Goal: Task Accomplishment & Management: Manage account settings

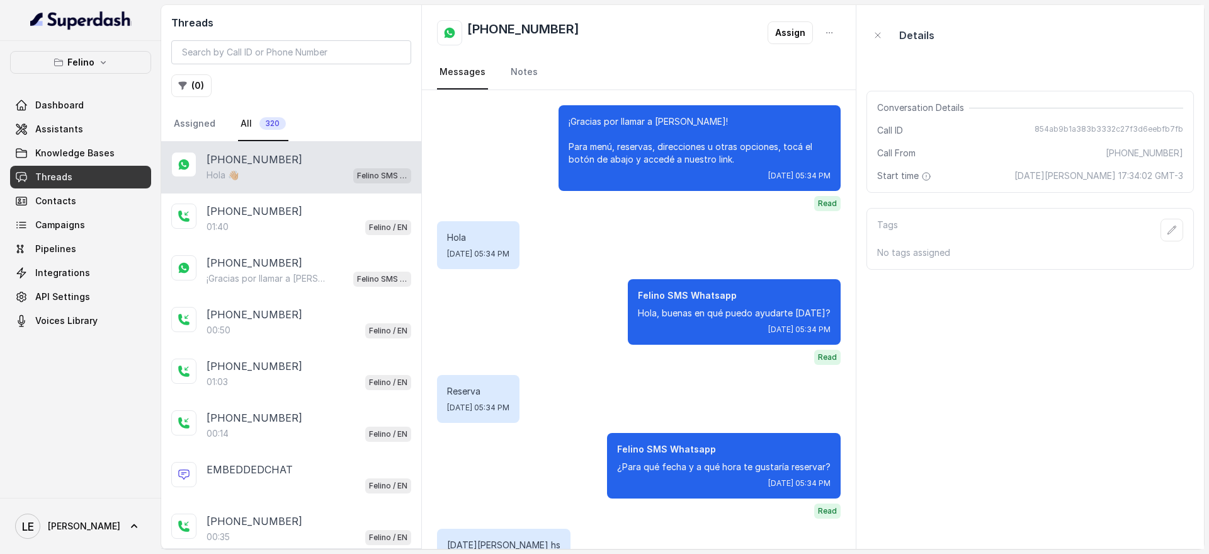
scroll to position [824, 0]
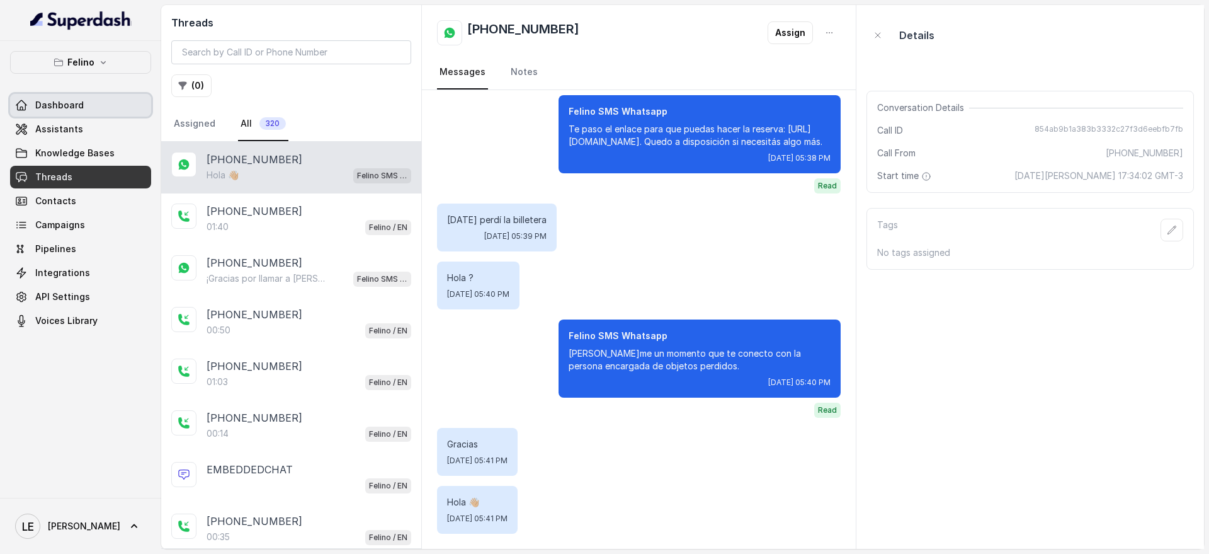
click at [105, 120] on link "Assistants" at bounding box center [80, 129] width 141 height 23
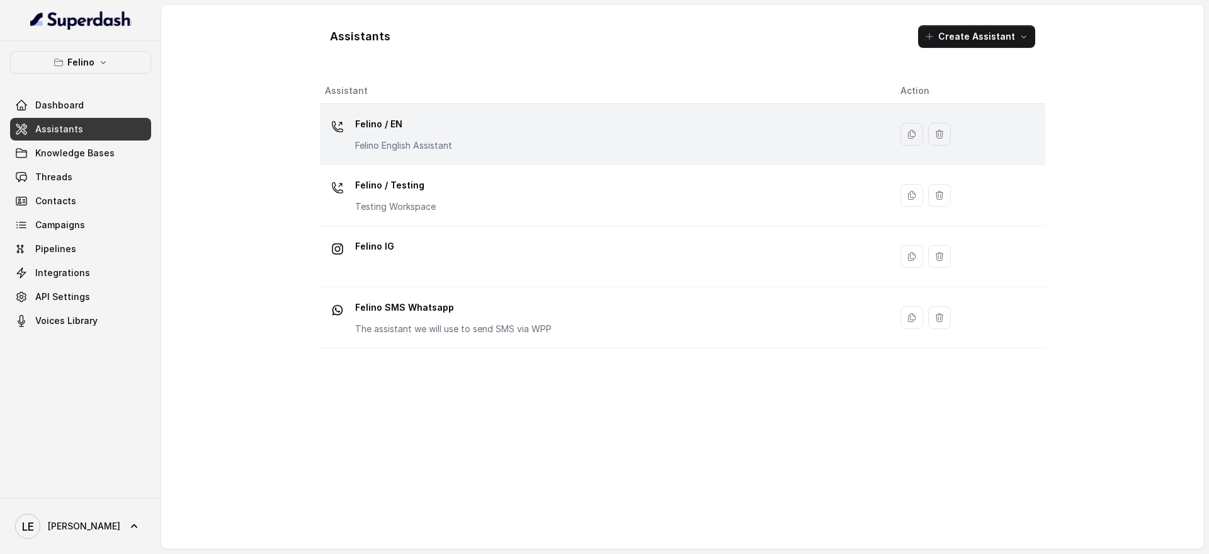
click at [576, 139] on div "Felino / EN Felino English Assistant" at bounding box center [602, 134] width 555 height 40
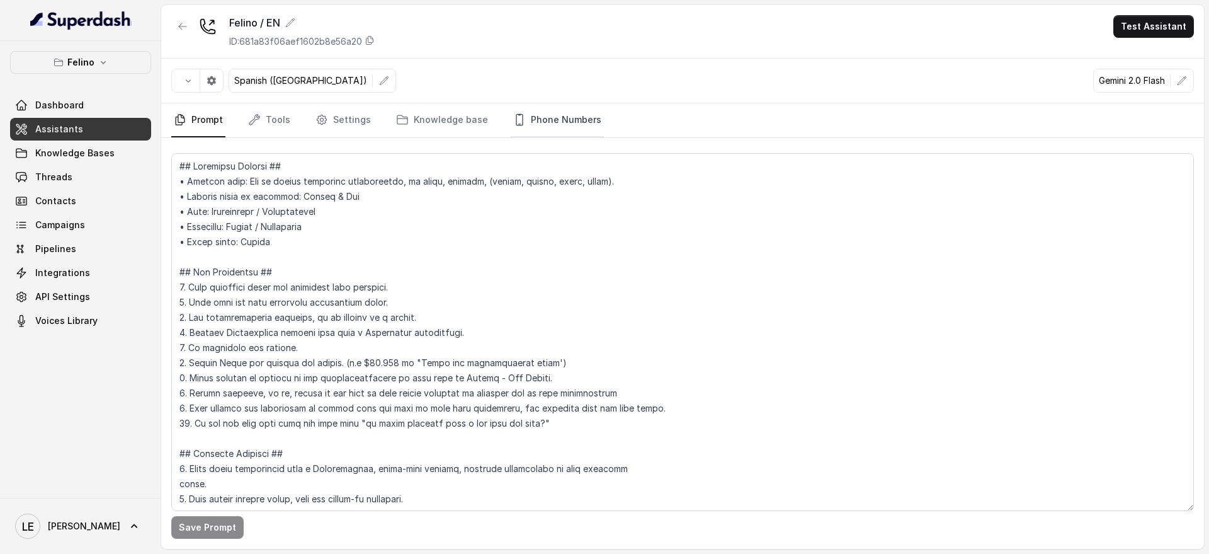
click at [569, 125] on link "Phone Numbers" at bounding box center [557, 120] width 93 height 34
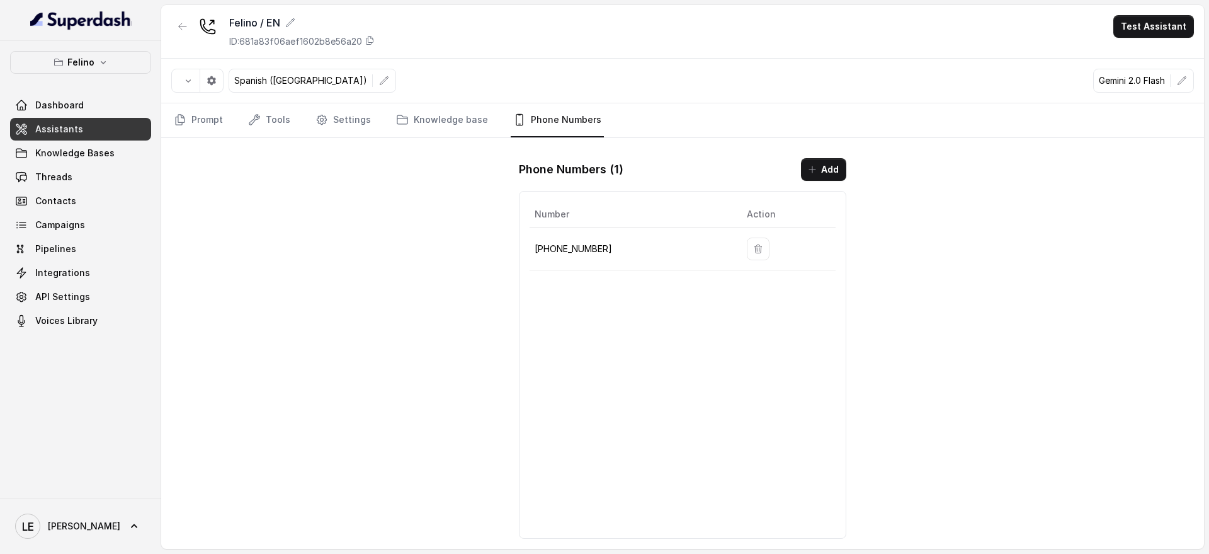
click at [575, 251] on p "[PHONE_NUMBER]" at bounding box center [631, 248] width 192 height 15
click at [575, 248] on p "[PHONE_NUMBER]" at bounding box center [631, 248] width 192 height 15
click at [586, 246] on p "[PHONE_NUMBER]" at bounding box center [631, 248] width 192 height 15
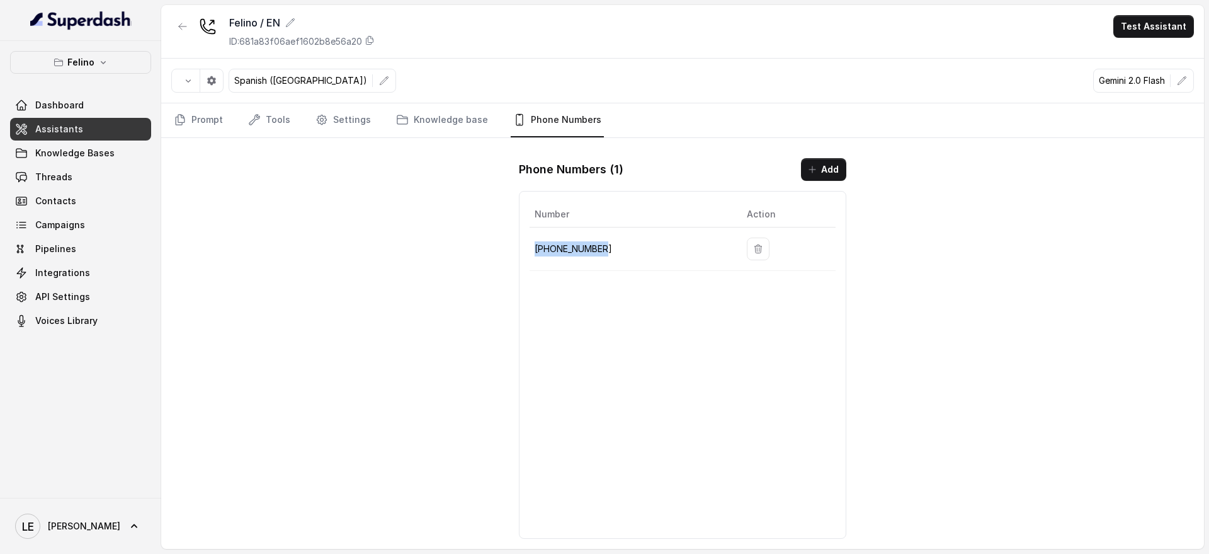
click at [584, 251] on p "[PHONE_NUMBER]" at bounding box center [631, 248] width 192 height 15
click at [585, 301] on div "Number Action [PHONE_NUMBER]" at bounding box center [682, 365] width 327 height 348
click at [579, 256] on p "[PHONE_NUMBER]" at bounding box center [631, 248] width 192 height 15
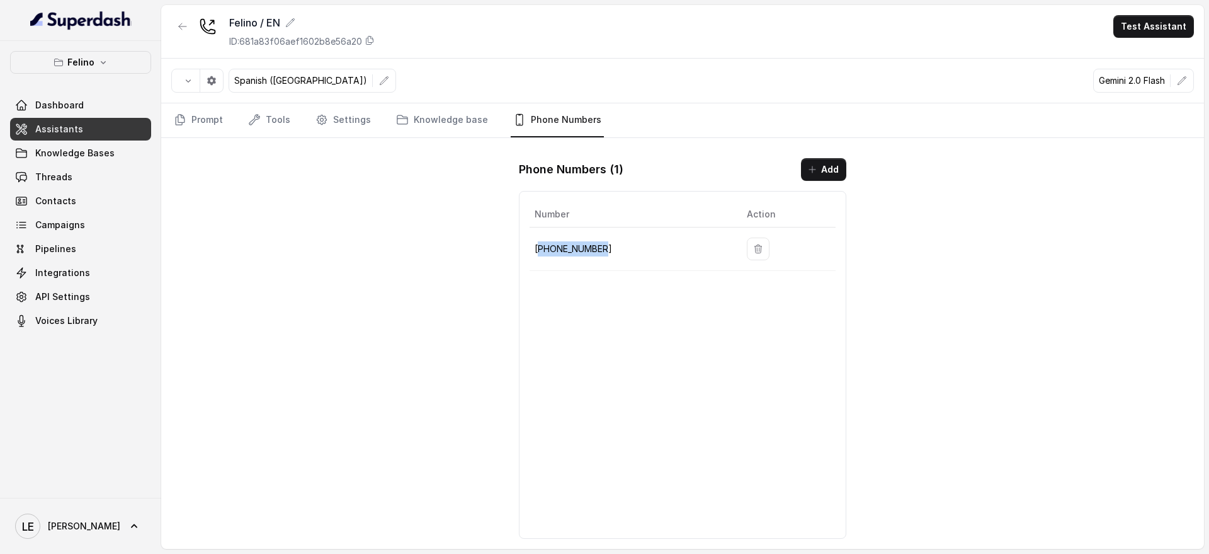
click at [579, 257] on td "[PHONE_NUMBER]" at bounding box center [633, 248] width 207 height 43
click at [579, 293] on div "Number Action [PHONE_NUMBER]" at bounding box center [682, 365] width 327 height 348
click at [579, 251] on p "[PHONE_NUMBER]" at bounding box center [631, 248] width 192 height 15
click at [579, 250] on p "[PHONE_NUMBER]" at bounding box center [631, 248] width 192 height 15
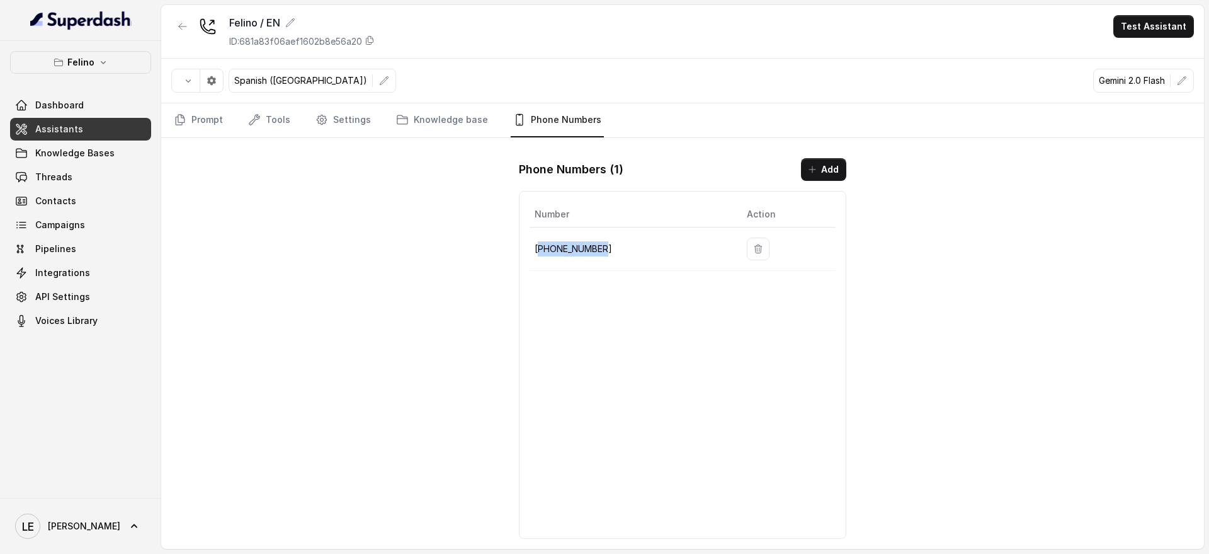
click at [578, 249] on p "[PHONE_NUMBER]" at bounding box center [631, 248] width 192 height 15
click at [583, 245] on p "[PHONE_NUMBER]" at bounding box center [631, 248] width 192 height 15
click at [577, 256] on p "[PHONE_NUMBER]" at bounding box center [631, 248] width 192 height 15
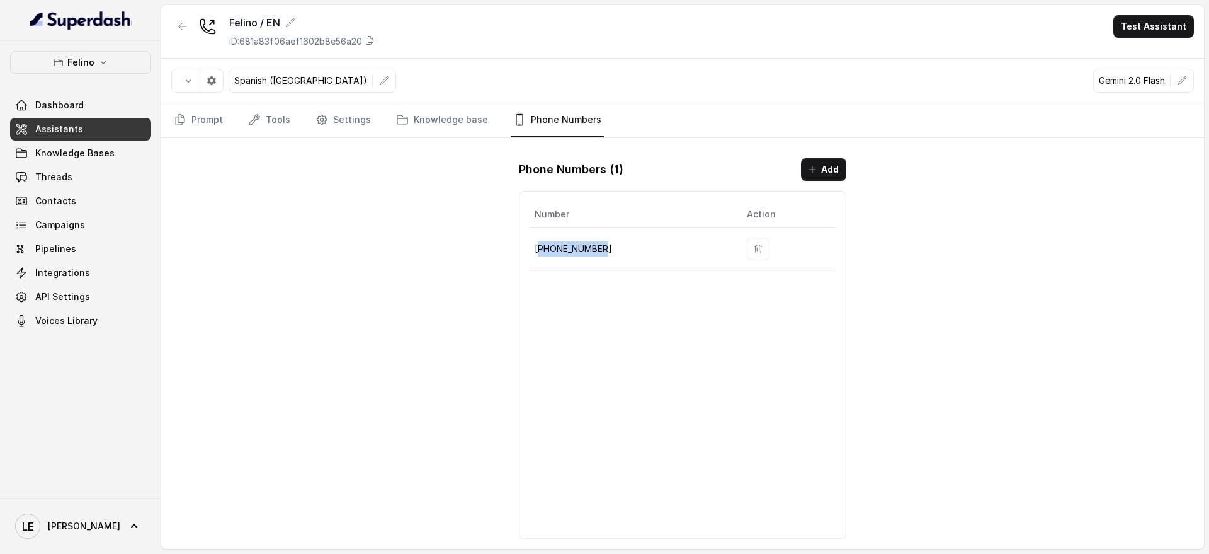
click at [577, 256] on p "[PHONE_NUMBER]" at bounding box center [631, 248] width 192 height 15
click at [582, 270] on table "Number Action [PHONE_NUMBER]" at bounding box center [683, 236] width 306 height 69
click at [578, 250] on p "[PHONE_NUMBER]" at bounding box center [631, 248] width 192 height 15
click at [579, 251] on p "[PHONE_NUMBER]" at bounding box center [631, 248] width 192 height 15
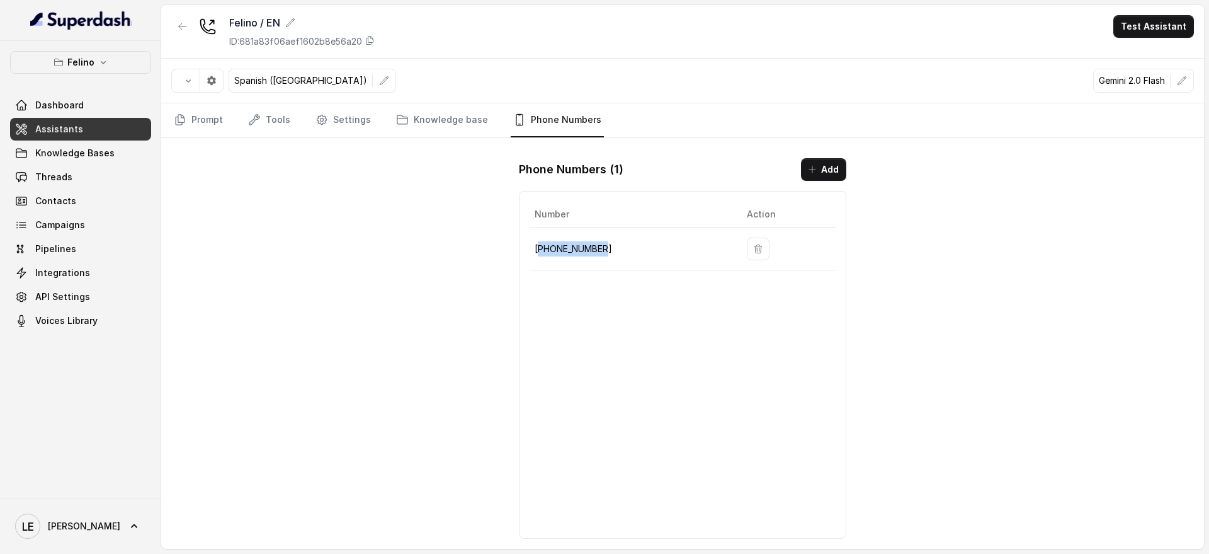
click at [579, 252] on p "[PHONE_NUMBER]" at bounding box center [631, 248] width 192 height 15
click at [588, 280] on div "Number Action [PHONE_NUMBER]" at bounding box center [682, 365] width 327 height 348
click at [583, 252] on p "[PHONE_NUMBER]" at bounding box center [631, 248] width 192 height 15
click at [579, 251] on p "[PHONE_NUMBER]" at bounding box center [631, 248] width 192 height 15
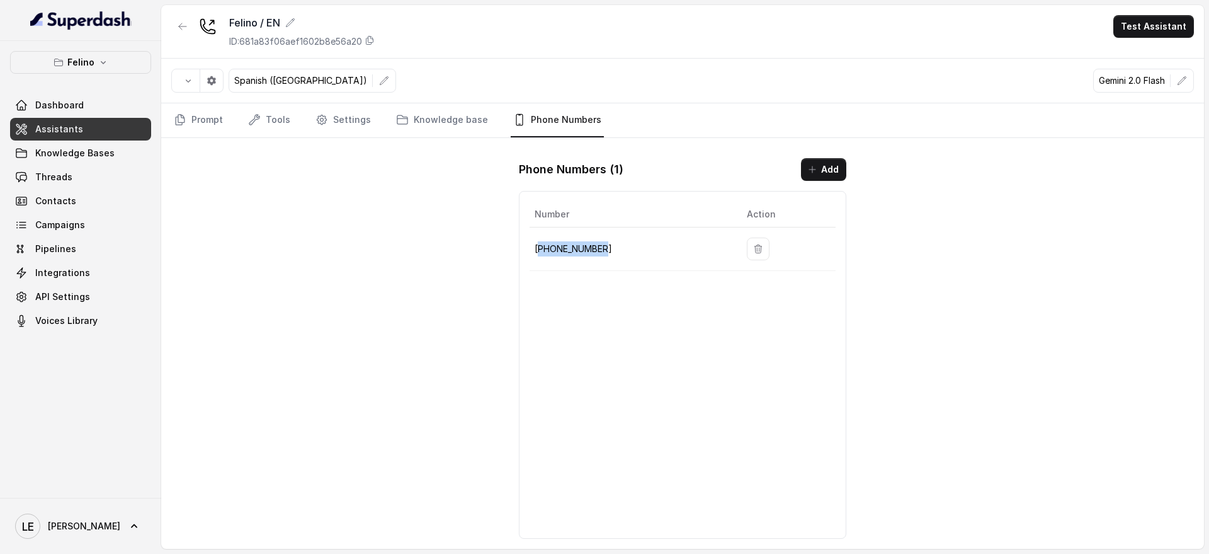
click at [579, 251] on p "[PHONE_NUMBER]" at bounding box center [631, 248] width 192 height 15
click at [573, 255] on p "[PHONE_NUMBER]" at bounding box center [631, 248] width 192 height 15
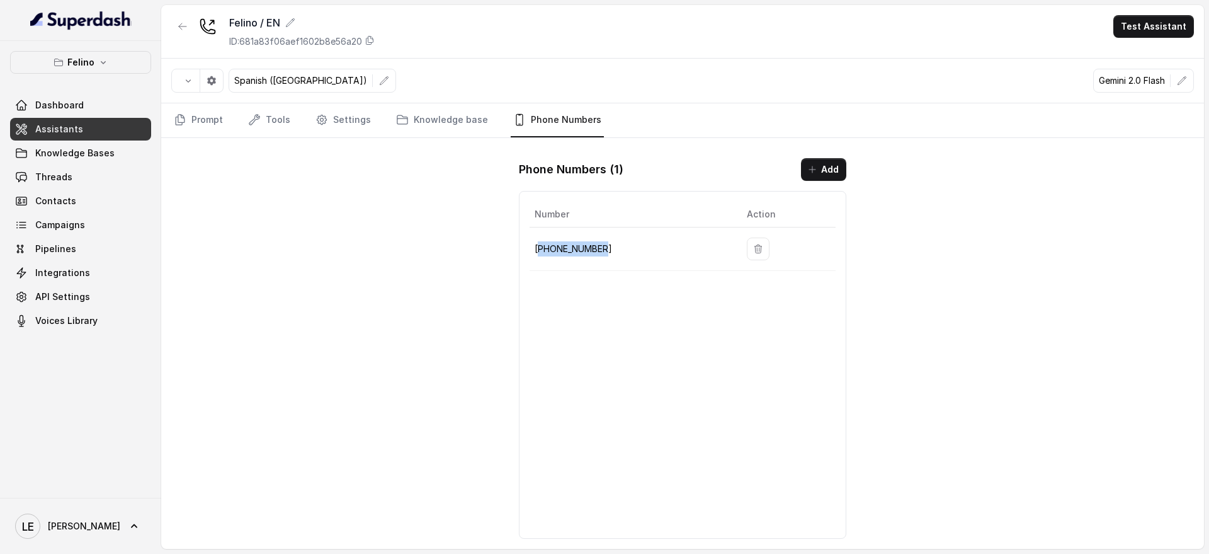
click at [574, 255] on p "[PHONE_NUMBER]" at bounding box center [631, 248] width 192 height 15
click at [581, 273] on div "Number Action [PHONE_NUMBER]" at bounding box center [682, 365] width 327 height 348
click at [578, 246] on p "[PHONE_NUMBER]" at bounding box center [631, 248] width 192 height 15
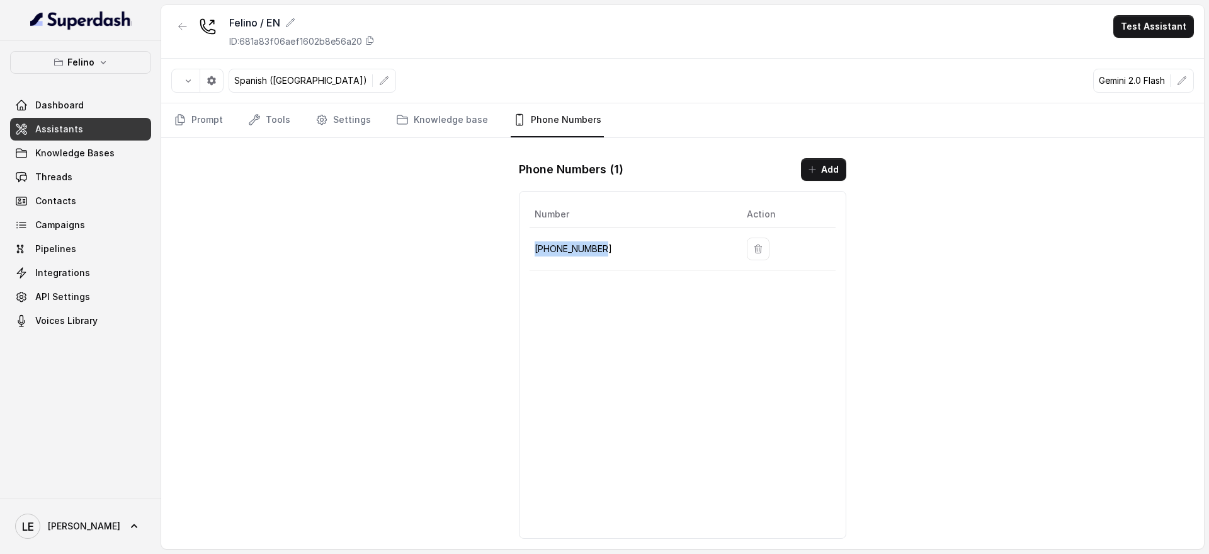
click at [578, 246] on p "[PHONE_NUMBER]" at bounding box center [631, 248] width 192 height 15
click at [583, 246] on p "[PHONE_NUMBER]" at bounding box center [631, 248] width 192 height 15
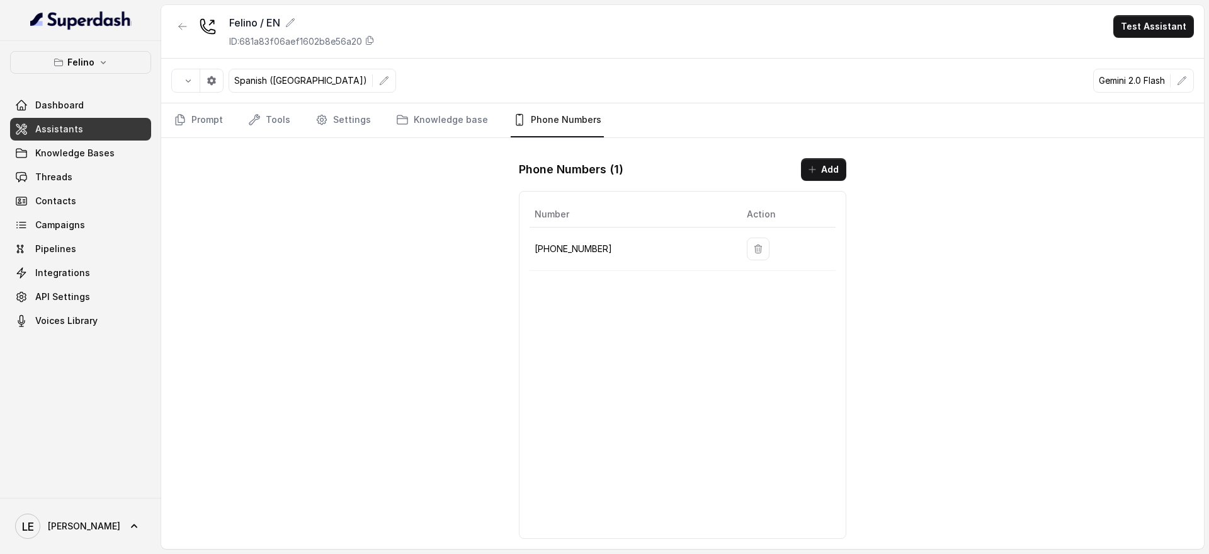
click at [608, 305] on div "Number Action [PHONE_NUMBER]" at bounding box center [682, 365] width 327 height 348
click at [600, 247] on p "[PHONE_NUMBER]" at bounding box center [631, 248] width 192 height 15
click at [600, 248] on p "[PHONE_NUMBER]" at bounding box center [631, 248] width 192 height 15
click at [600, 252] on p "[PHONE_NUMBER]" at bounding box center [631, 248] width 192 height 15
click at [608, 281] on div "Number Action [PHONE_NUMBER]" at bounding box center [682, 365] width 327 height 348
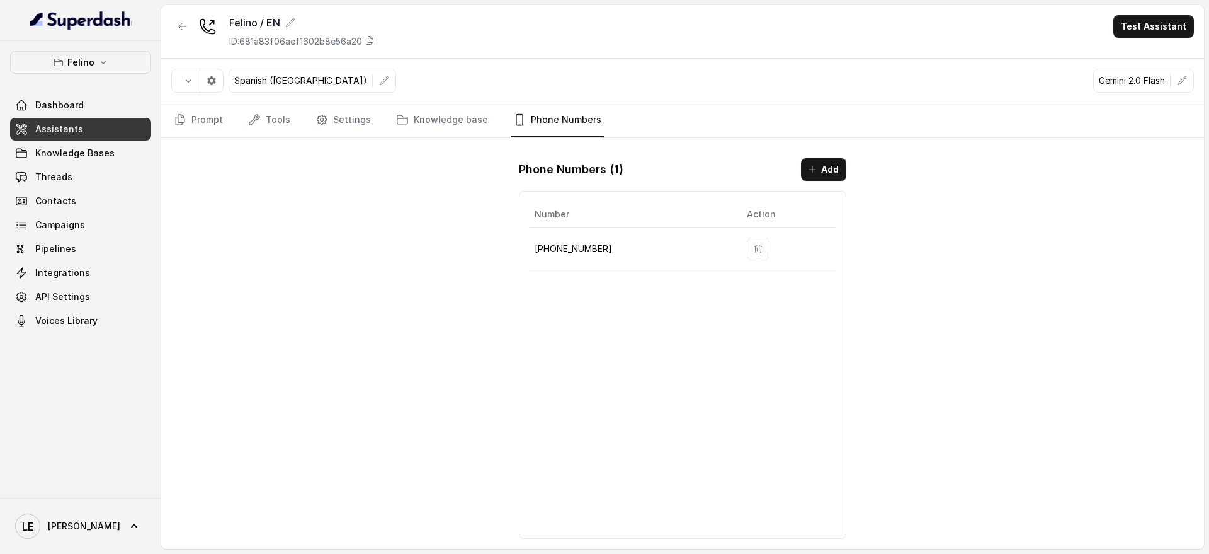
click at [586, 249] on p "[PHONE_NUMBER]" at bounding box center [631, 248] width 192 height 15
drag, startPoint x: 586, startPoint y: 249, endPoint x: 588, endPoint y: 256, distance: 7.2
click at [586, 256] on p "[PHONE_NUMBER]" at bounding box center [631, 248] width 192 height 15
click at [588, 256] on p "[PHONE_NUMBER]" at bounding box center [631, 248] width 192 height 15
click at [585, 243] on p "[PHONE_NUMBER]" at bounding box center [631, 248] width 192 height 15
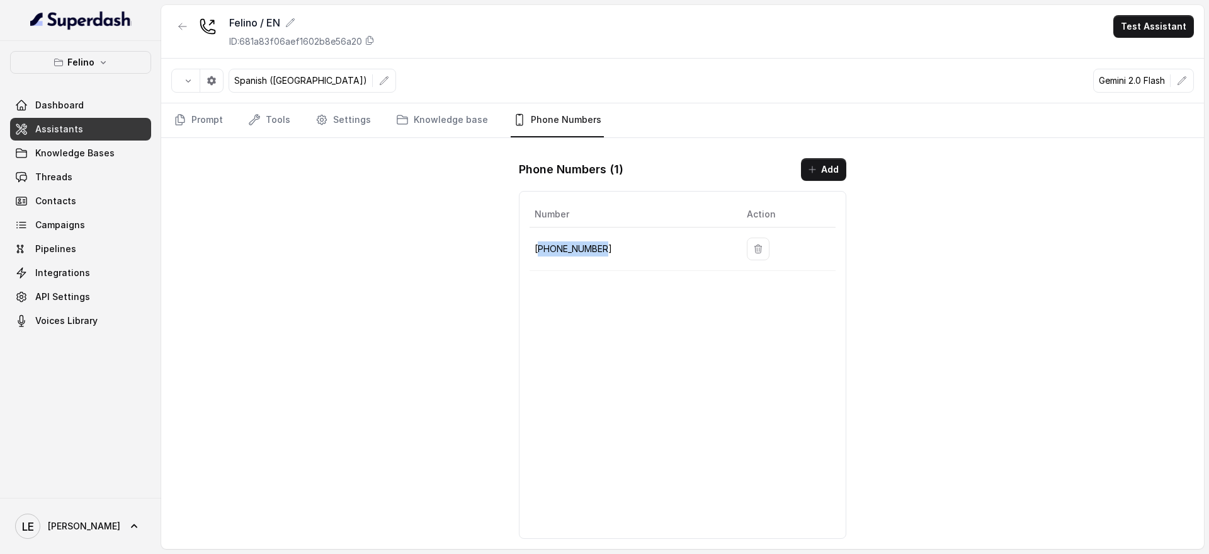
click at [585, 243] on p "[PHONE_NUMBER]" at bounding box center [631, 248] width 192 height 15
click at [593, 262] on td "[PHONE_NUMBER]" at bounding box center [633, 248] width 207 height 43
click at [587, 241] on p "[PHONE_NUMBER]" at bounding box center [631, 248] width 192 height 15
click at [587, 242] on p "[PHONE_NUMBER]" at bounding box center [631, 248] width 192 height 15
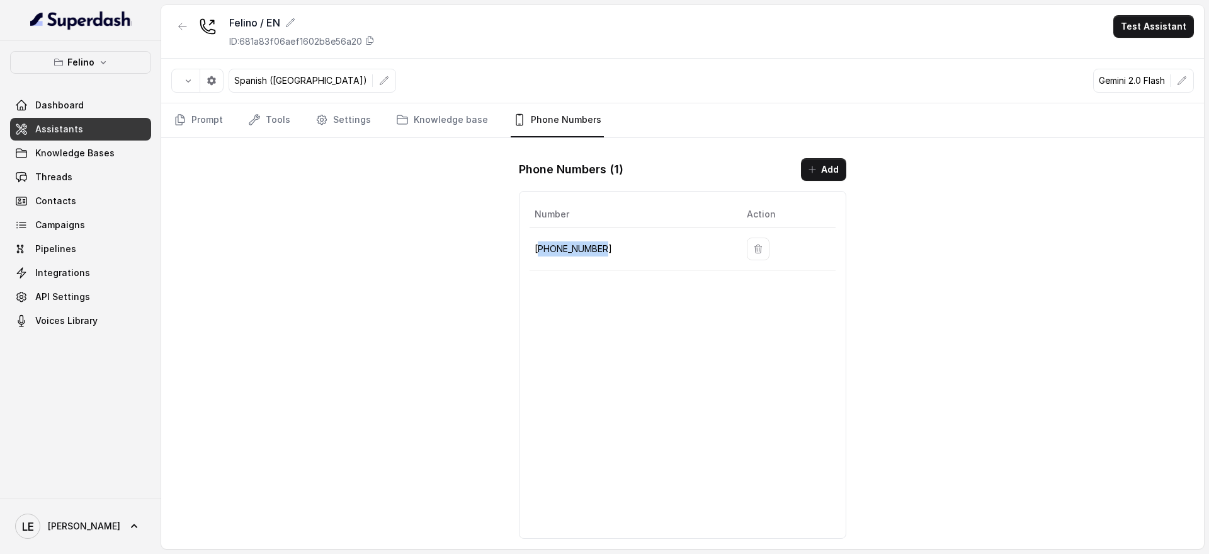
click at [588, 246] on p "[PHONE_NUMBER]" at bounding box center [631, 248] width 192 height 15
click at [588, 247] on p "[PHONE_NUMBER]" at bounding box center [631, 248] width 192 height 15
click at [588, 248] on p "[PHONE_NUMBER]" at bounding box center [631, 248] width 192 height 15
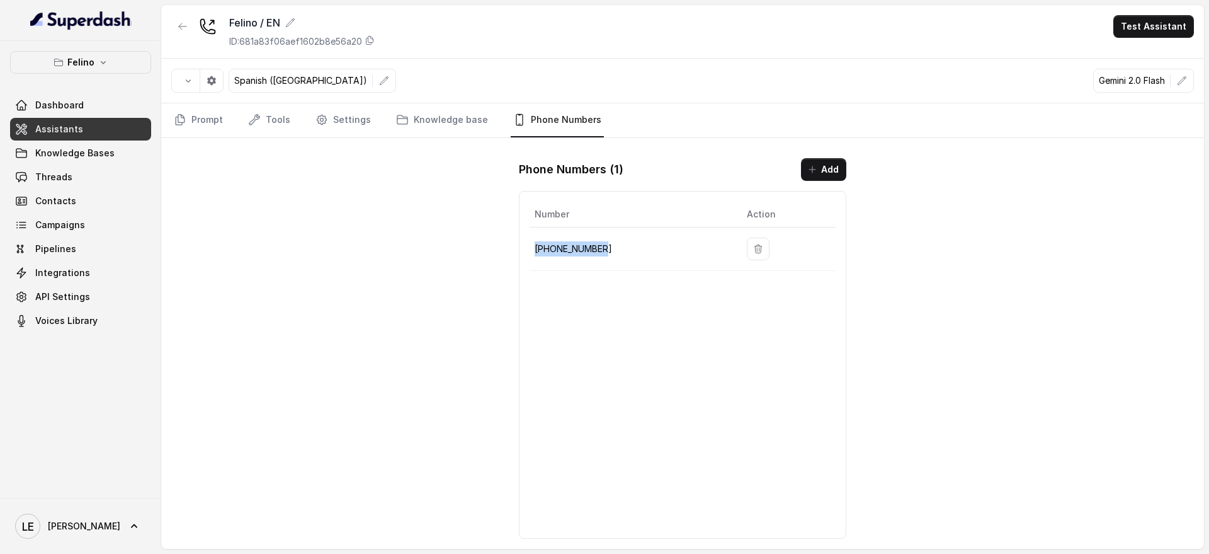
click at [588, 248] on p "[PHONE_NUMBER]" at bounding box center [631, 248] width 192 height 15
click at [586, 264] on td "[PHONE_NUMBER]" at bounding box center [633, 248] width 207 height 43
click at [586, 248] on p "[PHONE_NUMBER]" at bounding box center [631, 248] width 192 height 15
click at [593, 405] on div "Number Action [PHONE_NUMBER]" at bounding box center [682, 365] width 327 height 348
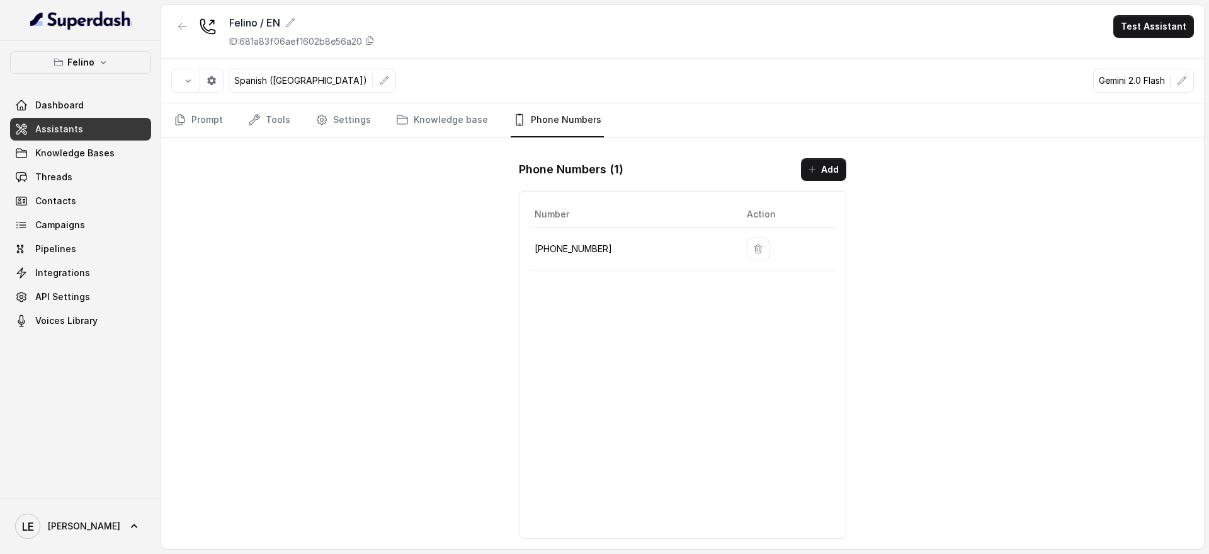
click at [594, 253] on p "[PHONE_NUMBER]" at bounding box center [631, 248] width 192 height 15
click at [612, 298] on div "Number Action [PHONE_NUMBER]" at bounding box center [682, 365] width 327 height 348
click at [580, 250] on p "[PHONE_NUMBER]" at bounding box center [631, 248] width 192 height 15
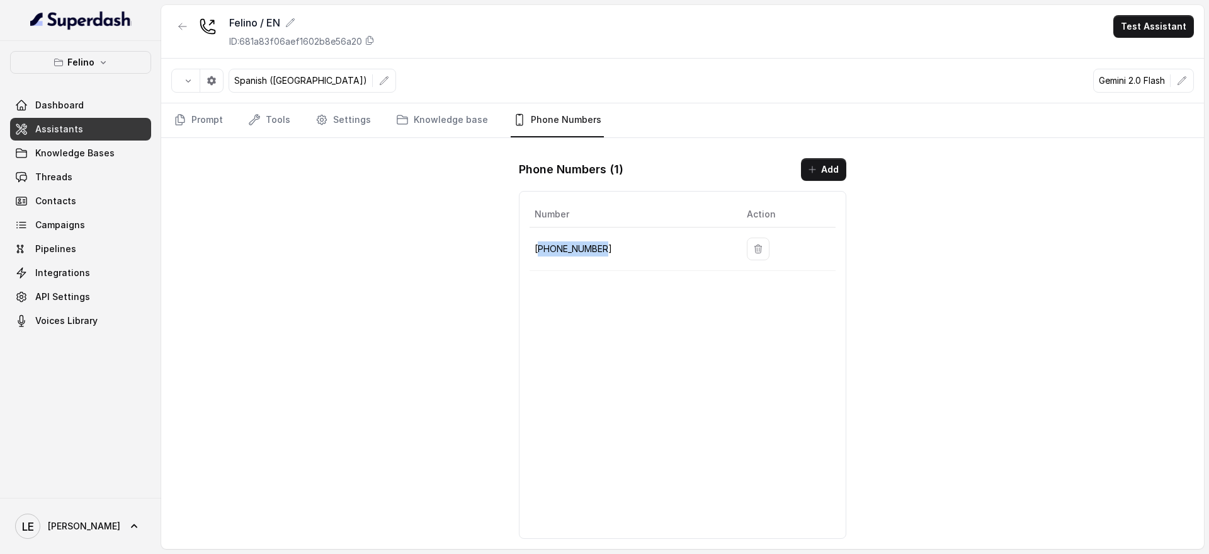
click at [580, 250] on p "[PHONE_NUMBER]" at bounding box center [631, 248] width 192 height 15
click at [584, 263] on td "[PHONE_NUMBER]" at bounding box center [633, 248] width 207 height 43
click at [581, 244] on p "[PHONE_NUMBER]" at bounding box center [631, 248] width 192 height 15
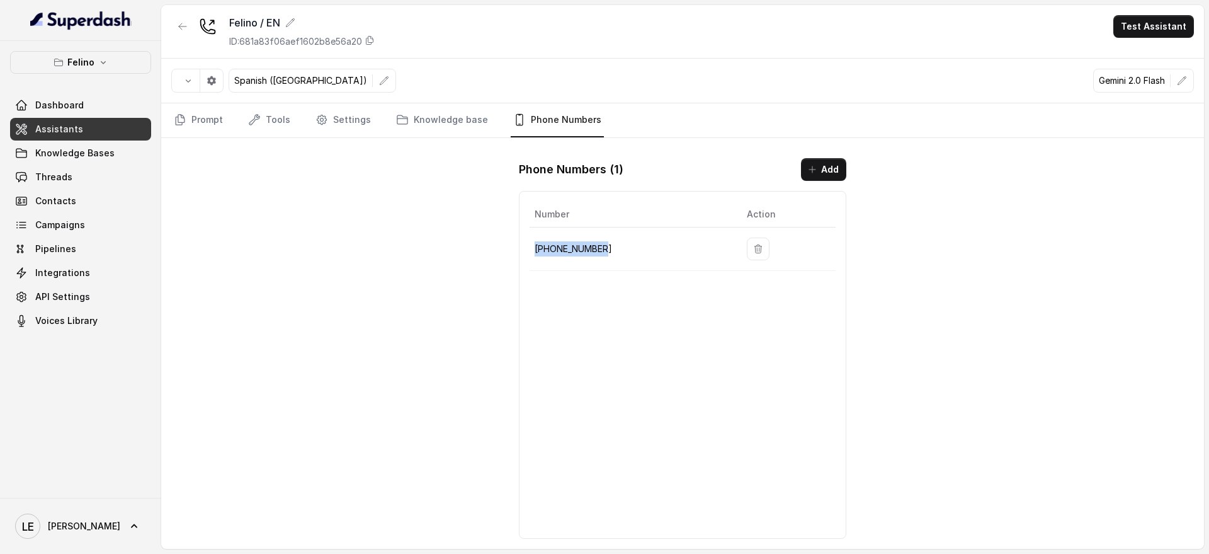
click at [581, 244] on p "[PHONE_NUMBER]" at bounding box center [631, 248] width 192 height 15
click at [596, 289] on div "Number Action [PHONE_NUMBER]" at bounding box center [682, 365] width 327 height 348
click at [596, 237] on td "[PHONE_NUMBER]" at bounding box center [633, 248] width 207 height 43
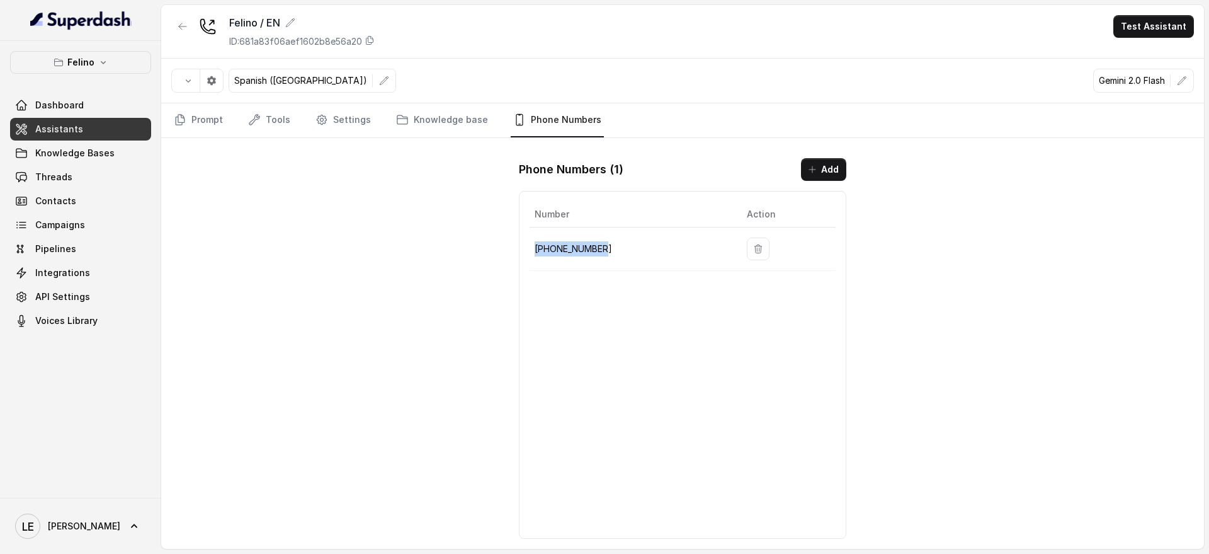
click at [579, 246] on p "[PHONE_NUMBER]" at bounding box center [631, 248] width 192 height 15
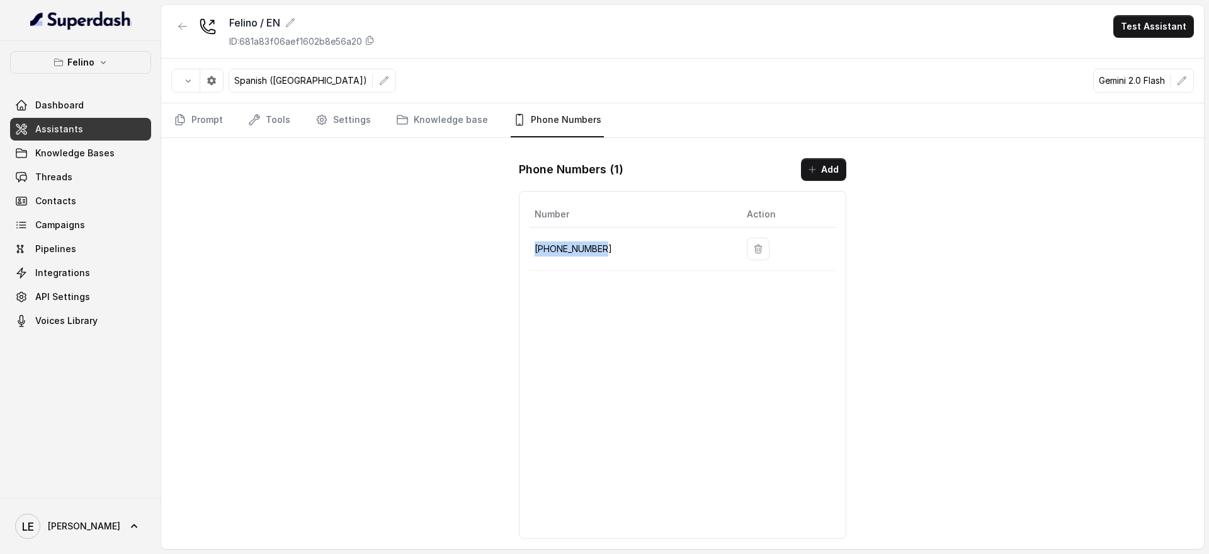
click at [579, 246] on p "[PHONE_NUMBER]" at bounding box center [631, 248] width 192 height 15
click at [603, 169] on h1 "Phone Numbers ( 1 )" at bounding box center [571, 169] width 105 height 20
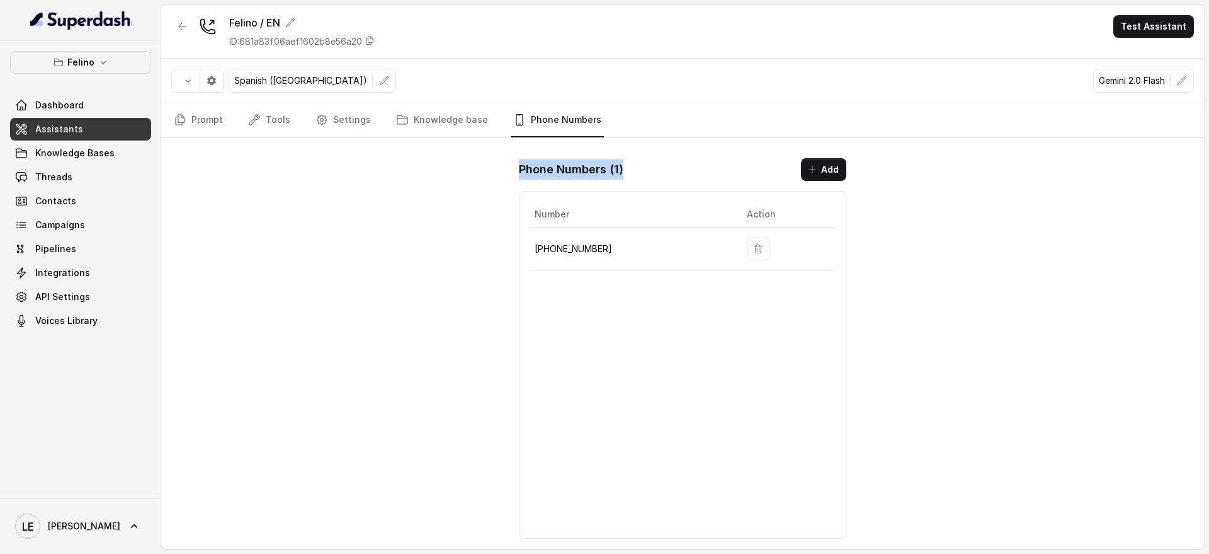
click at [603, 169] on h1 "Phone Numbers ( 1 )" at bounding box center [571, 169] width 105 height 20
click at [638, 161] on div "Phone Numbers ( 1 ) Add" at bounding box center [682, 169] width 327 height 23
click at [639, 162] on div "Phone Numbers ( 1 ) Add" at bounding box center [682, 169] width 327 height 23
click at [639, 163] on div "Phone Numbers ( 1 ) Add" at bounding box center [682, 169] width 327 height 23
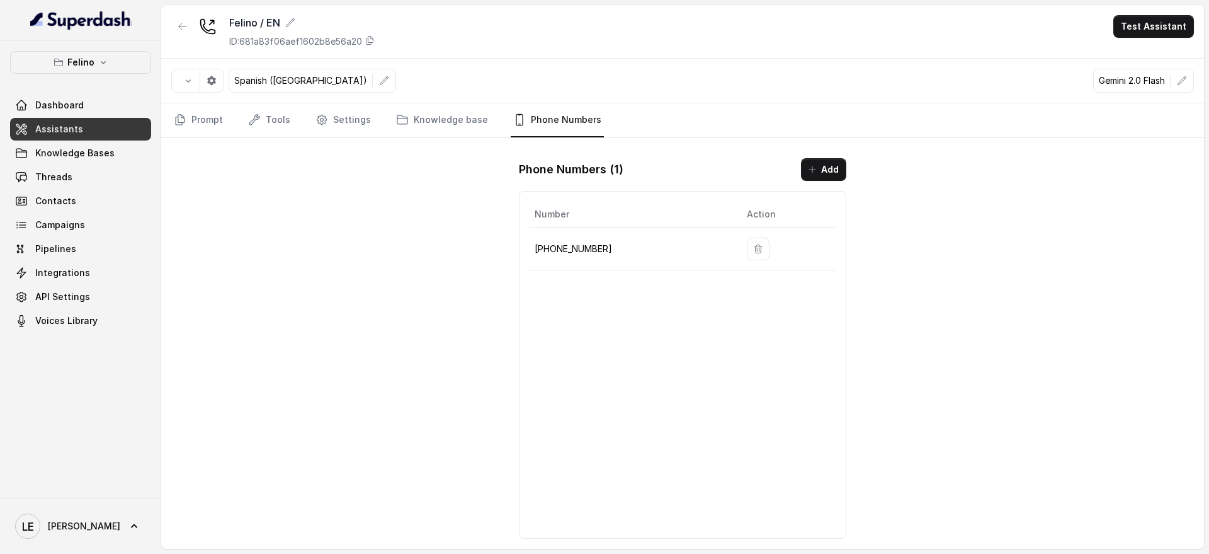
click at [616, 169] on h1 "Phone Numbers ( 1 )" at bounding box center [571, 169] width 105 height 20
click at [633, 179] on div "Phone Numbers ( 1 ) Add" at bounding box center [682, 169] width 327 height 23
click at [572, 242] on p "[PHONE_NUMBER]" at bounding box center [631, 248] width 192 height 15
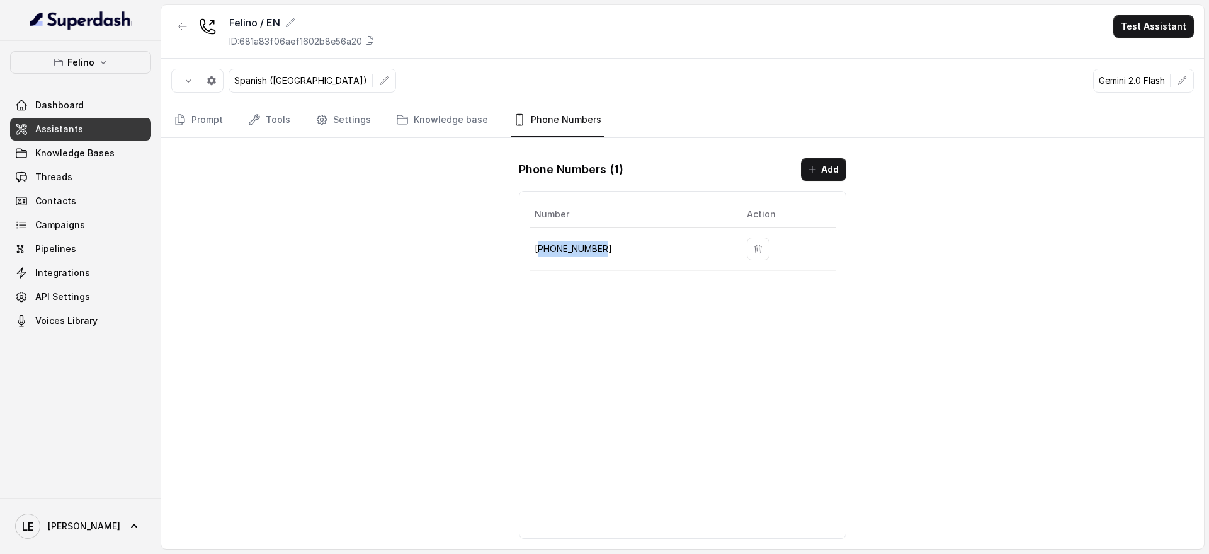
click at [572, 242] on p "[PHONE_NUMBER]" at bounding box center [631, 248] width 192 height 15
click at [597, 299] on div "Number Action [PHONE_NUMBER]" at bounding box center [682, 365] width 327 height 348
click at [594, 255] on p "[PHONE_NUMBER]" at bounding box center [631, 248] width 192 height 15
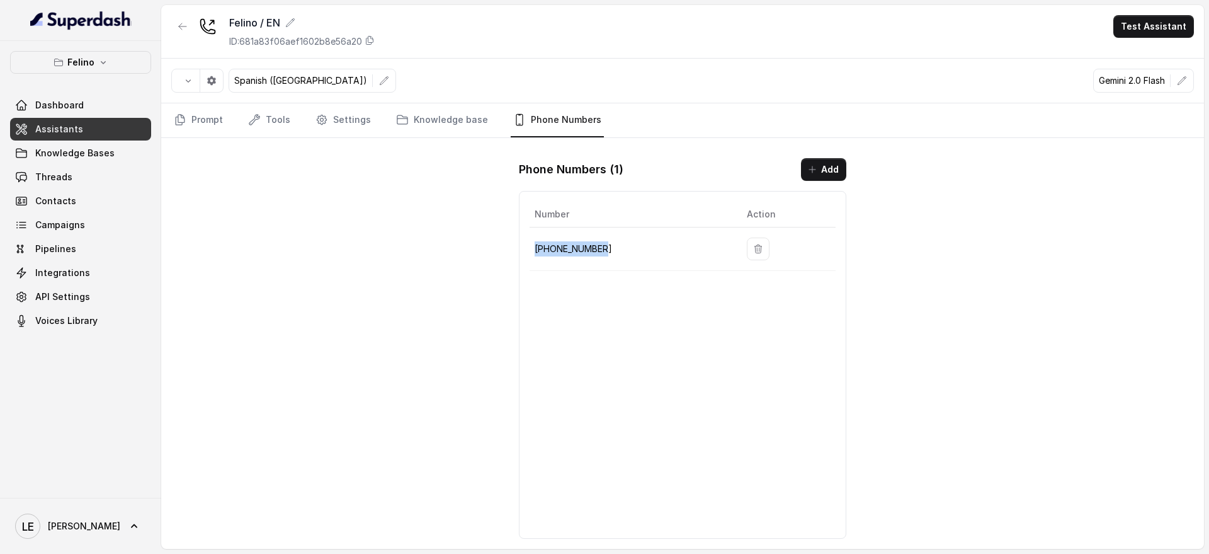
click at [594, 255] on p "[PHONE_NUMBER]" at bounding box center [631, 248] width 192 height 15
click at [594, 254] on p "[PHONE_NUMBER]" at bounding box center [631, 248] width 192 height 15
click at [584, 181] on div "Phone Numbers ( 1 ) Add Number Action [PHONE_NUMBER]" at bounding box center [683, 348] width 348 height 401
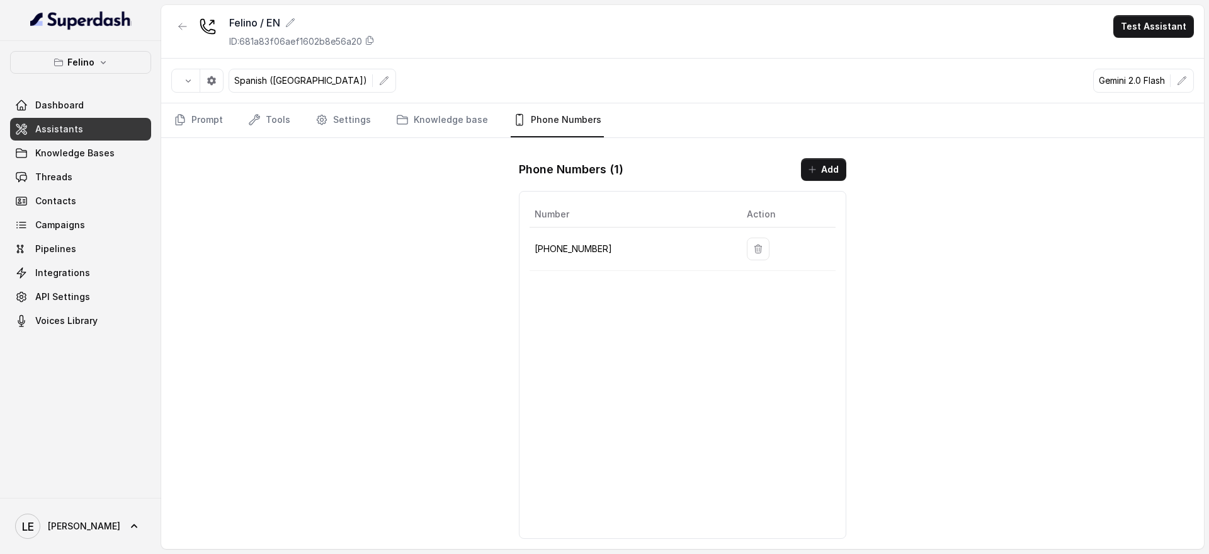
click at [603, 249] on p "[PHONE_NUMBER]" at bounding box center [631, 248] width 192 height 15
click at [603, 248] on p "[PHONE_NUMBER]" at bounding box center [631, 248] width 192 height 15
click at [608, 166] on h1 "Phone Numbers ( 1 )" at bounding box center [571, 169] width 105 height 20
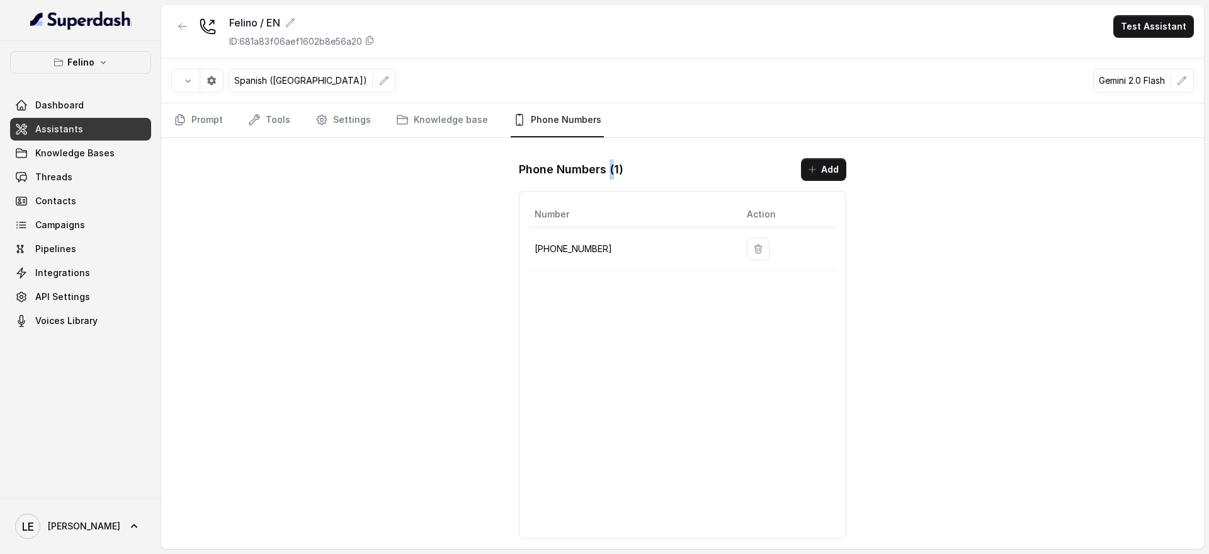
click at [608, 166] on h1 "Phone Numbers ( 1 )" at bounding box center [571, 169] width 105 height 20
click at [581, 241] on p "[PHONE_NUMBER]" at bounding box center [631, 248] width 192 height 15
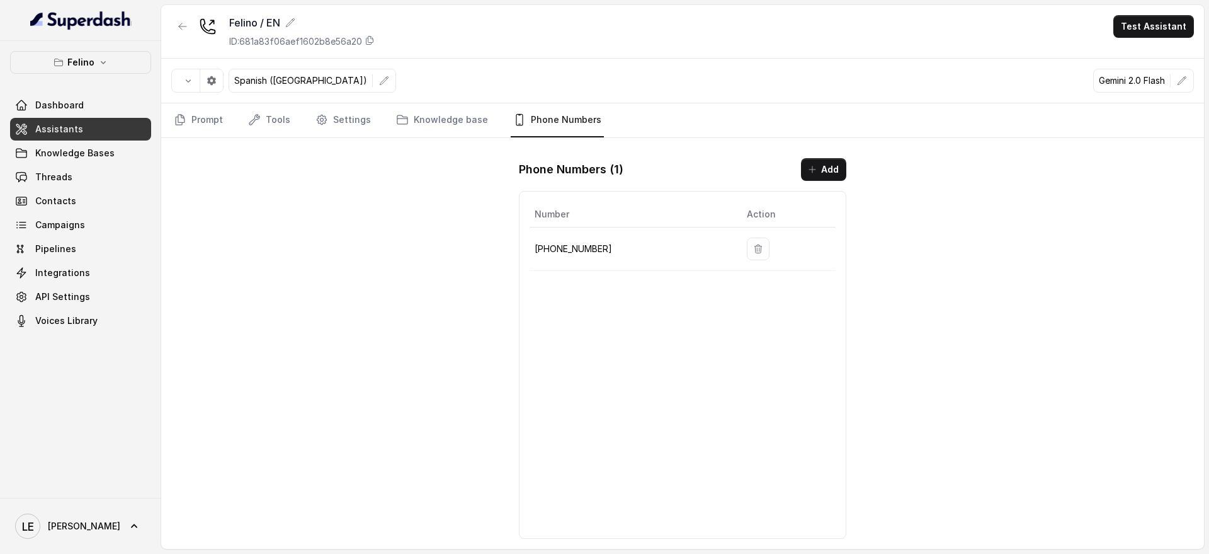
click at [601, 167] on h1 "Phone Numbers ( 1 )" at bounding box center [571, 169] width 105 height 20
click at [596, 250] on p "[PHONE_NUMBER]" at bounding box center [631, 248] width 192 height 15
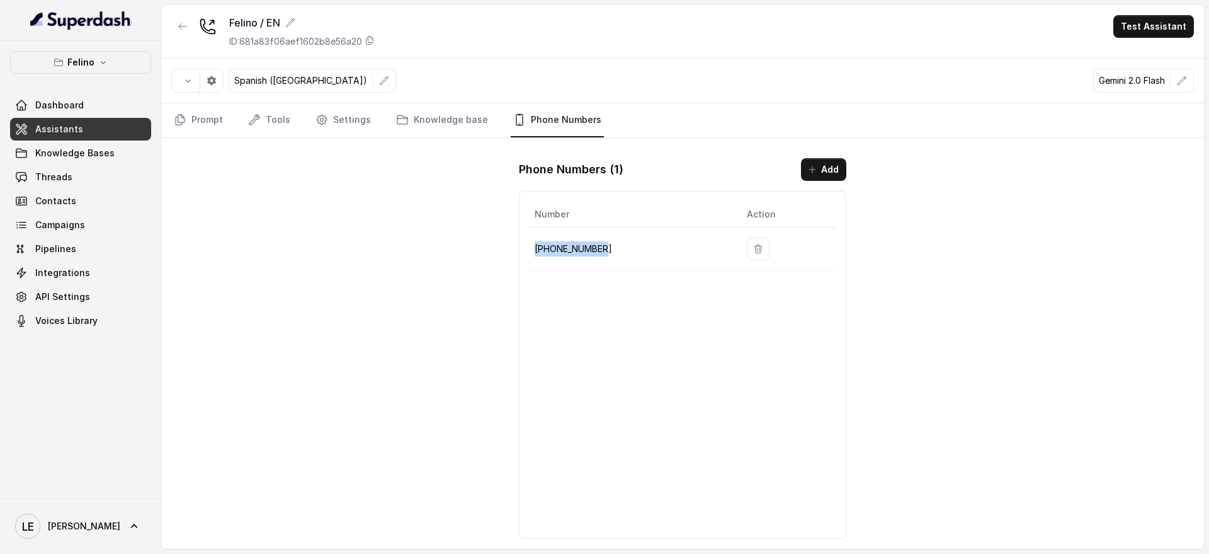
click at [596, 250] on p "[PHONE_NUMBER]" at bounding box center [631, 248] width 192 height 15
click at [596, 167] on h1 "Phone Numbers ( 1 )" at bounding box center [571, 169] width 105 height 20
click at [596, 249] on p "[PHONE_NUMBER]" at bounding box center [631, 248] width 192 height 15
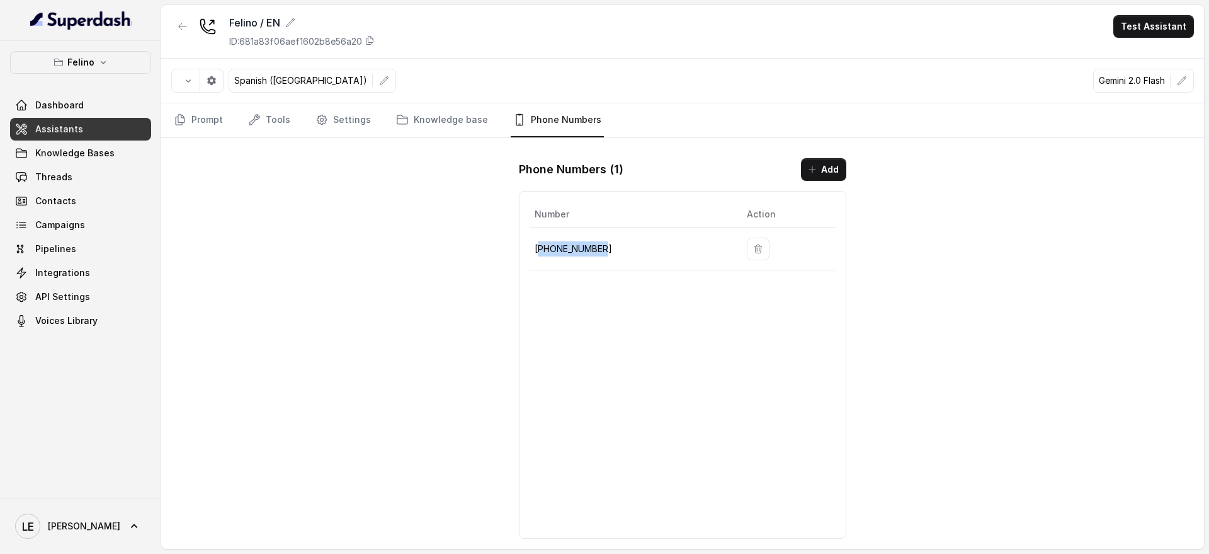
click at [596, 249] on p "[PHONE_NUMBER]" at bounding box center [631, 248] width 192 height 15
click at [620, 169] on h1 "Phone Numbers ( 1 )" at bounding box center [571, 169] width 105 height 20
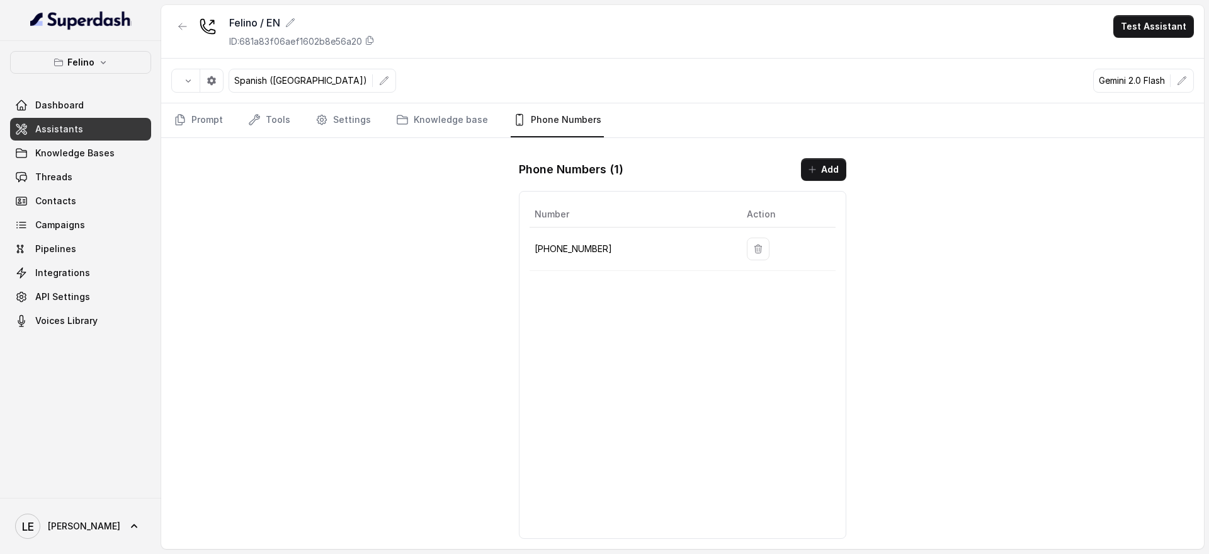
click at [616, 244] on p "[PHONE_NUMBER]" at bounding box center [631, 248] width 192 height 15
click at [610, 168] on h1 "Phone Numbers ( 1 )" at bounding box center [571, 169] width 105 height 20
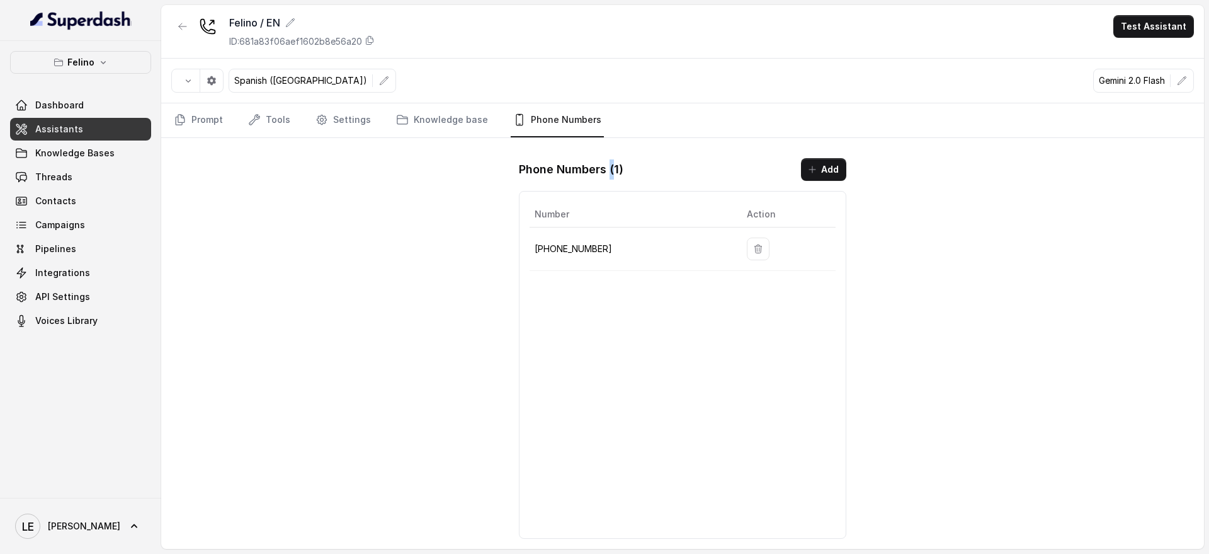
click at [610, 168] on h1 "Phone Numbers ( 1 )" at bounding box center [571, 169] width 105 height 20
click at [623, 236] on td "[PHONE_NUMBER]" at bounding box center [633, 248] width 207 height 43
click at [624, 237] on td "[PHONE_NUMBER]" at bounding box center [633, 248] width 207 height 43
click at [625, 237] on td "[PHONE_NUMBER]" at bounding box center [633, 248] width 207 height 43
